Goal: Book appointment/travel/reservation

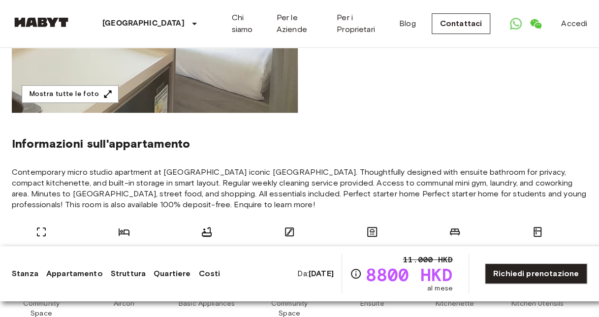
scroll to position [289, 0]
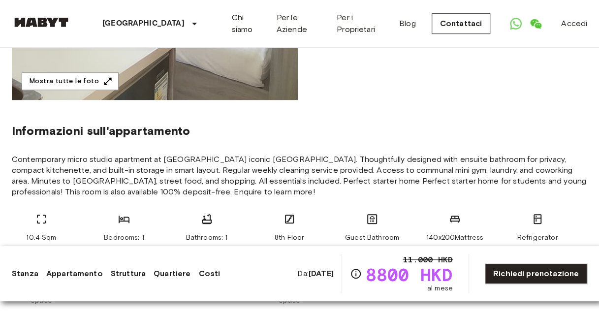
click at [322, 277] on b "[DATE]" at bounding box center [320, 273] width 25 height 9
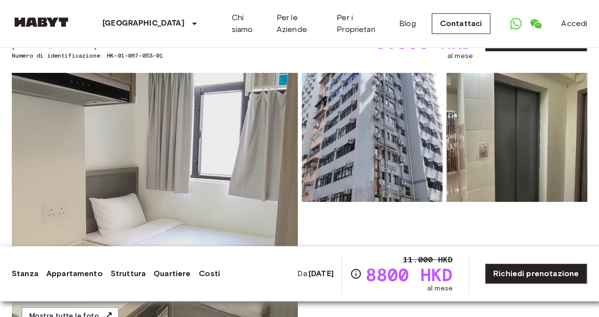
scroll to position [0, 0]
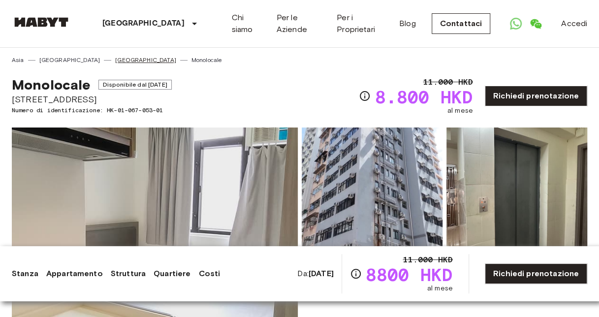
click at [115, 59] on link "[GEOGRAPHIC_DATA]" at bounding box center [145, 60] width 61 height 9
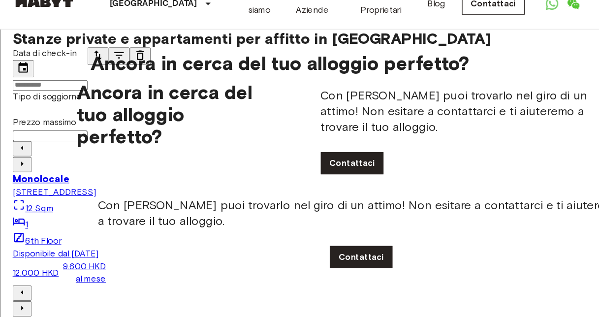
click at [82, 95] on input "Data di check-in" at bounding box center [47, 100] width 70 height 10
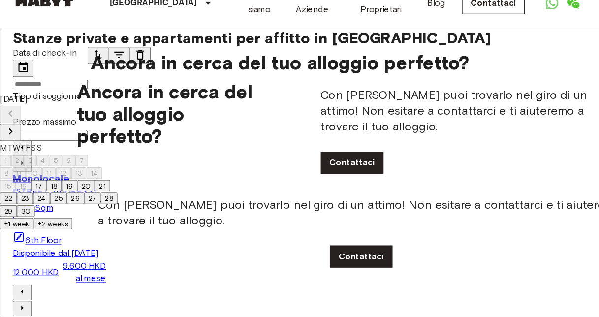
click at [16, 138] on icon "Next month" at bounding box center [10, 144] width 12 height 12
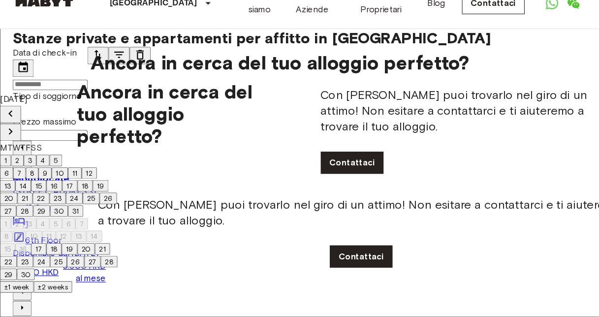
click at [16, 138] on icon "Next month" at bounding box center [10, 144] width 12 height 12
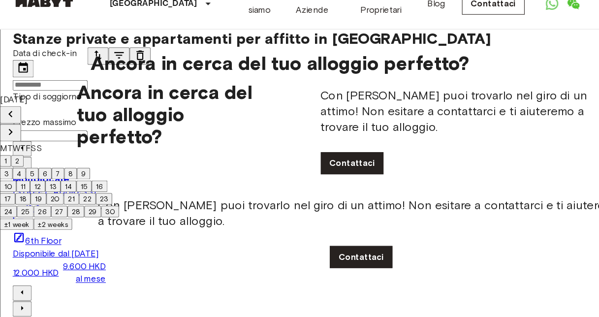
click at [111, 131] on div "[DATE] M T W T F S S 1 2 3 4 5 6 7 8 9 10 11 12 13 14 15 16 17 18 19 20 21 22 2…" at bounding box center [55, 166] width 111 height 116
click at [16, 138] on icon "Next month" at bounding box center [10, 144] width 12 height 12
click at [110, 136] on div at bounding box center [55, 136] width 110 height 0
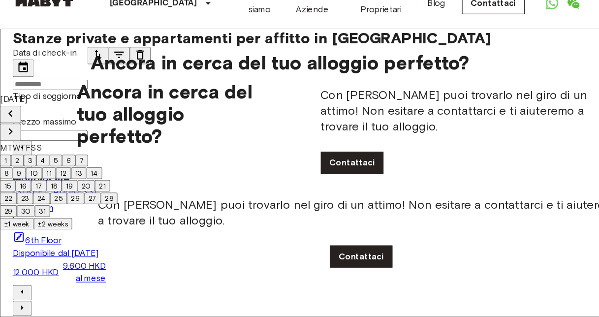
click at [20, 136] on button "Next month" at bounding box center [10, 144] width 20 height 16
click at [10, 165] on button "1" at bounding box center [5, 170] width 10 height 11
type input "**********"
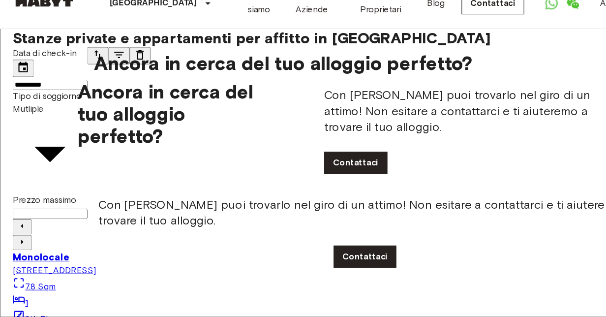
type input "**********"
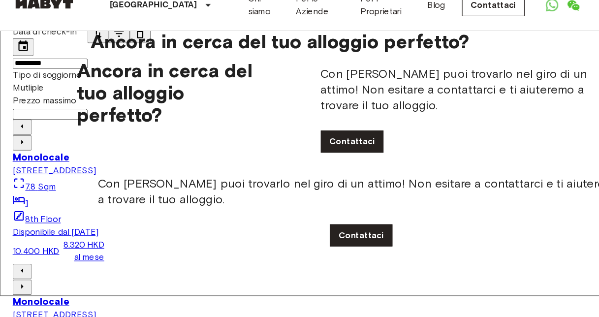
scroll to position [2195, 0]
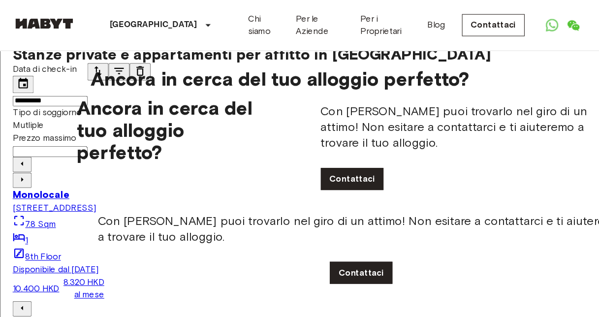
scroll to position [0, 0]
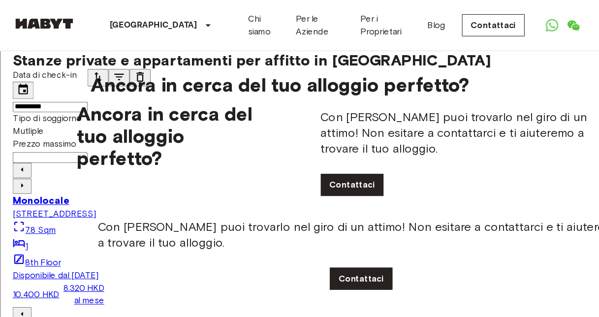
drag, startPoint x: 370, startPoint y: 227, endPoint x: 329, endPoint y: 101, distance: 132.0
click at [97, 78] on icon "tune" at bounding box center [92, 72] width 12 height 12
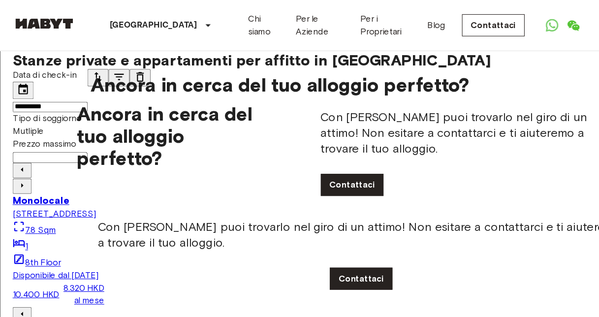
scroll to position [1648, 0]
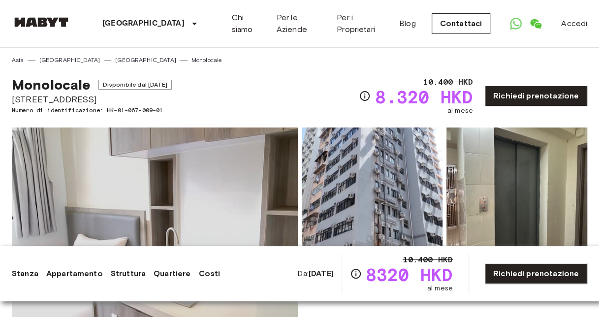
click at [407, 206] on img at bounding box center [371, 191] width 141 height 129
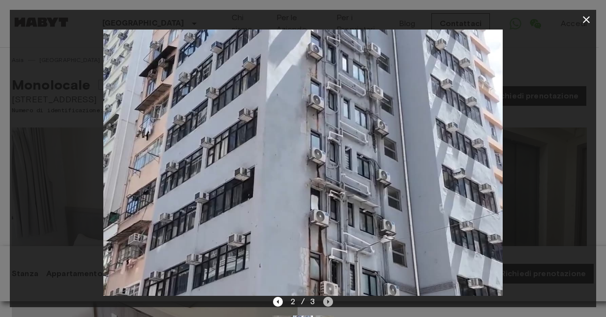
click at [331, 300] on icon "Next image" at bounding box center [328, 302] width 10 height 10
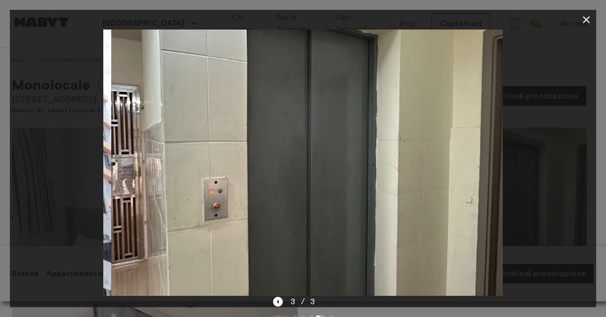
click at [331, 300] on div "3 / 3" at bounding box center [303, 302] width 60 height 12
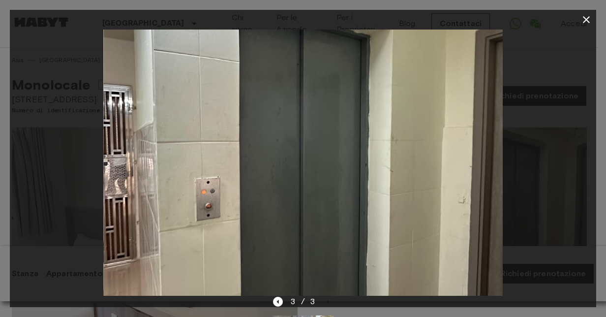
click at [331, 300] on div "3 / 3" at bounding box center [303, 302] width 60 height 12
click at [278, 298] on icon "Previous image" at bounding box center [278, 302] width 10 height 10
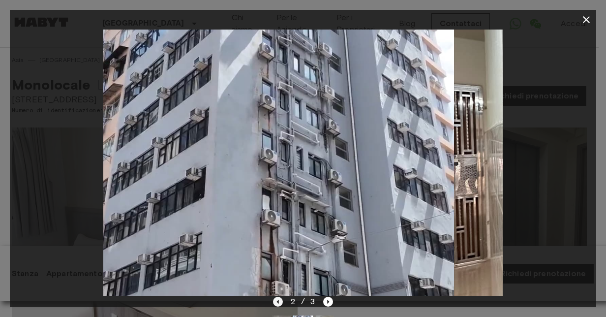
click at [278, 298] on icon "Previous image" at bounding box center [278, 302] width 10 height 10
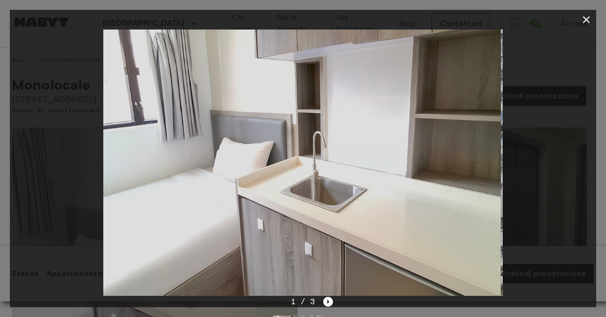
click at [278, 298] on div "1 / 3" at bounding box center [303, 302] width 60 height 12
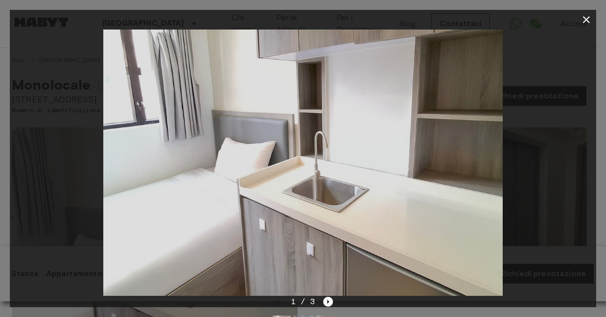
click at [587, 17] on icon "button" at bounding box center [586, 20] width 12 height 12
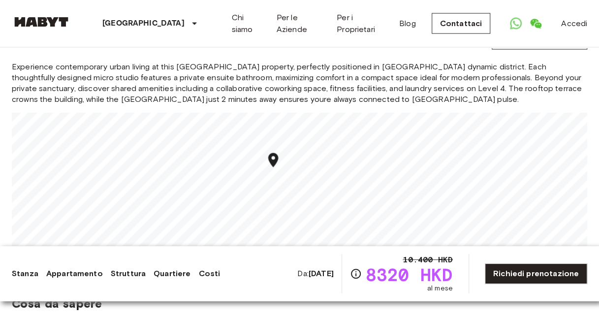
scroll to position [947, 0]
